Goal: Task Accomplishment & Management: Complete application form

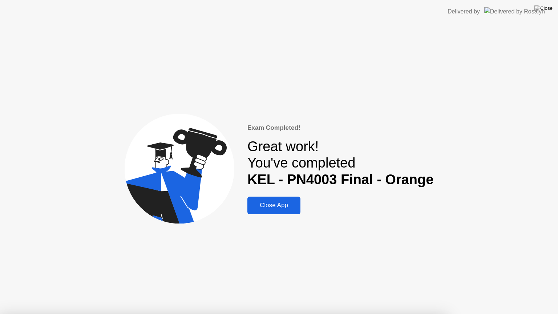
click at [274, 214] on div "Exam Completed! Great work! You've completed KEL - PN4003 Final - Orange Close …" at bounding box center [279, 168] width 558 height 290
click at [272, 205] on div "Close App" at bounding box center [273, 204] width 49 height 7
